Goal: Task Accomplishment & Management: Use online tool/utility

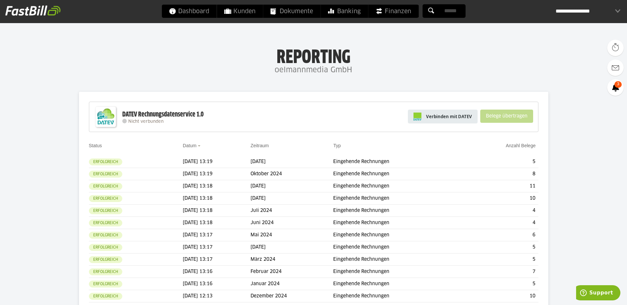
click at [451, 115] on span "Verbinden mit DATEV" at bounding box center [449, 116] width 46 height 7
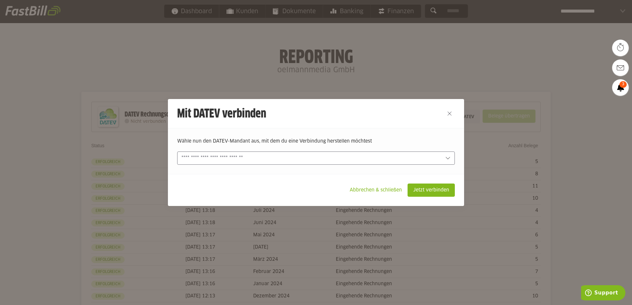
click at [445, 157] on icon at bounding box center [447, 158] width 5 height 5
click at [280, 159] on input "text" at bounding box center [311, 158] width 260 height 7
type sl-option "3842-10201"
type sl-option "3842-25559"
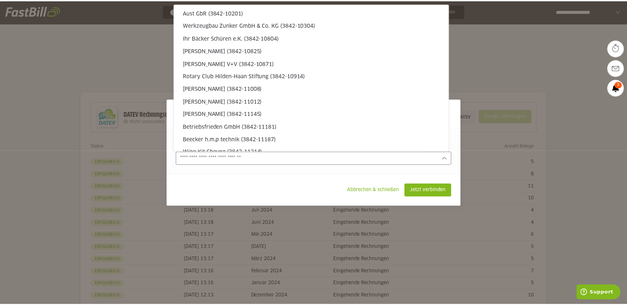
scroll to position [1863, 0]
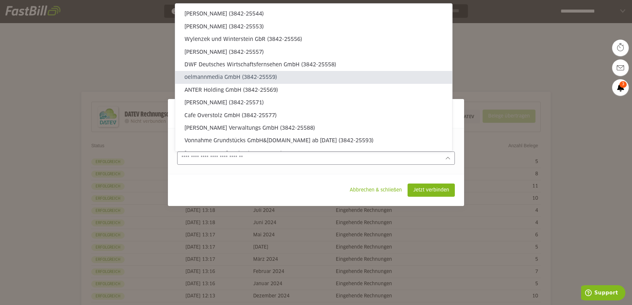
click at [261, 78] on slot "oelmannmedia GmbH (3842-25559)" at bounding box center [315, 77] width 262 height 7
type input "**********"
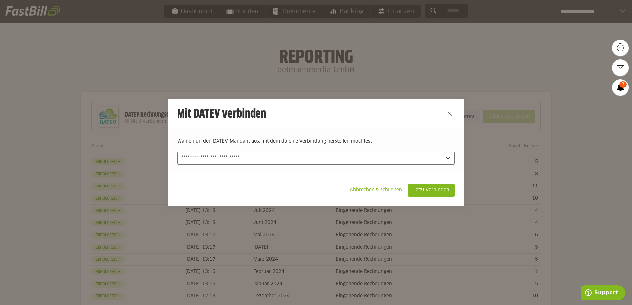
click at [261, 78] on div at bounding box center [316, 152] width 632 height 305
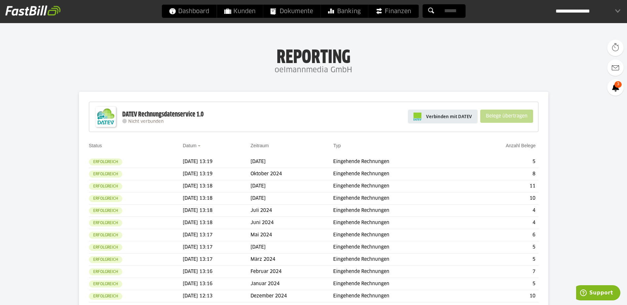
click at [442, 119] on span "Verbinden mit DATEV" at bounding box center [449, 116] width 46 height 7
click at [439, 119] on span "Verbinden mit DATEV" at bounding box center [449, 116] width 46 height 7
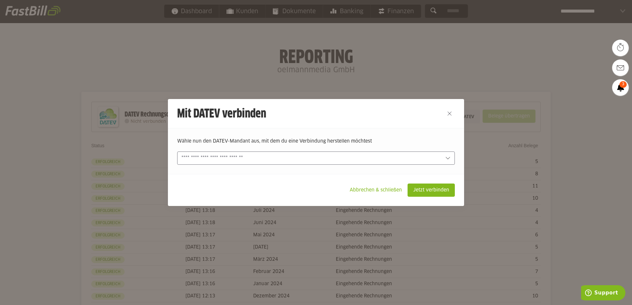
click at [241, 157] on input "text" at bounding box center [311, 158] width 260 height 7
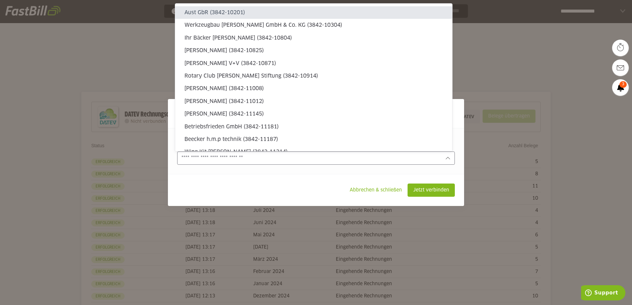
type sl-option "3842-10201"
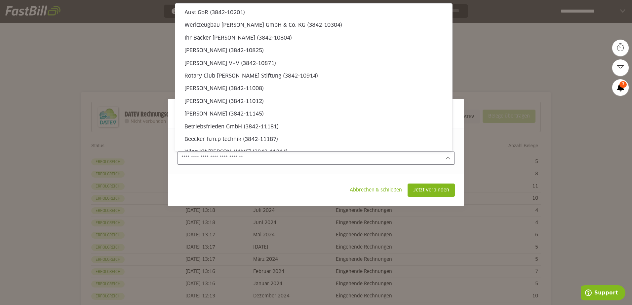
type sl-option "3842-11326"
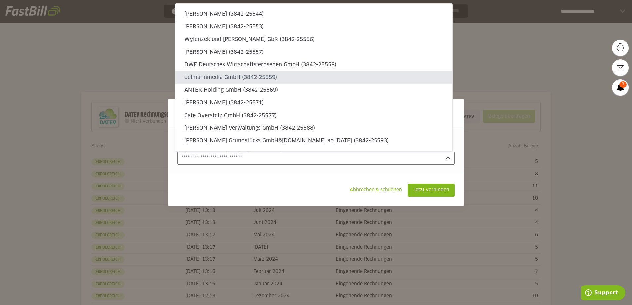
type sl-option "3842-25559"
click at [237, 78] on slot "oelmannmedia GmbH (3842-25559)" at bounding box center [315, 77] width 262 height 7
type input "**********"
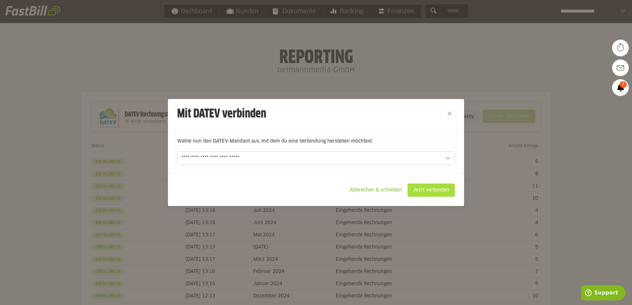
click at [430, 195] on slot "Jetzt verbinden" at bounding box center [431, 190] width 47 height 13
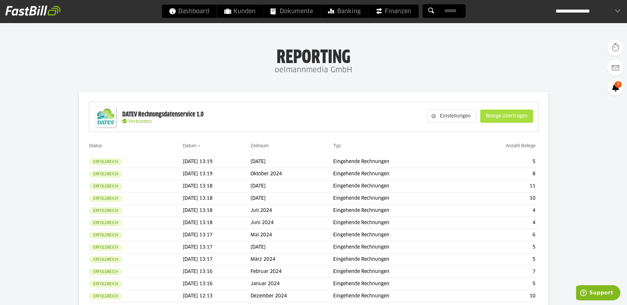
click at [512, 119] on slot "Belege übertragen" at bounding box center [506, 116] width 52 height 13
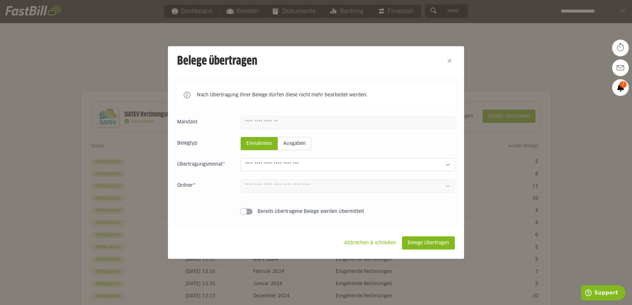
click at [445, 166] on icon at bounding box center [447, 164] width 5 height 5
click at [413, 202] on div "Einnahmen Ausgaben September 2025 0 Einnahmen 0 Ausgaben August 2025 0 Einnahme…" at bounding box center [316, 167] width 278 height 102
click at [449, 56] on button "Close" at bounding box center [449, 61] width 11 height 11
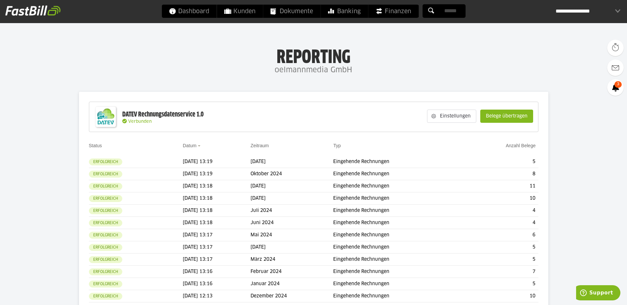
click at [616, 11] on div "**********" at bounding box center [587, 11] width 65 height 13
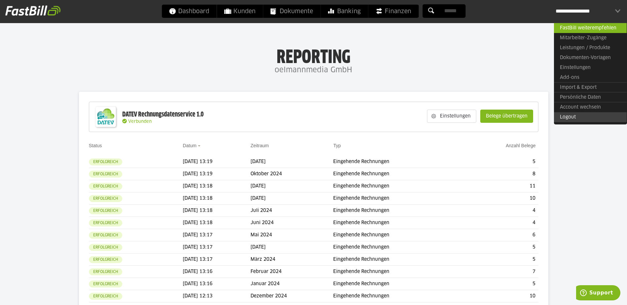
click at [581, 117] on link "Logout" at bounding box center [590, 117] width 73 height 10
